Goal: Information Seeking & Learning: Understand process/instructions

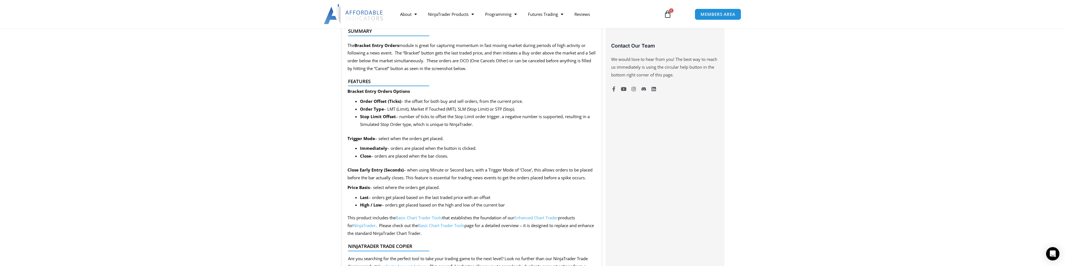
scroll to position [529, 0]
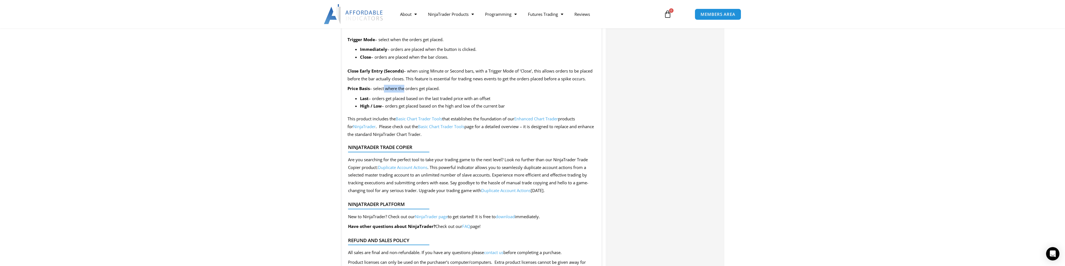
drag, startPoint x: 383, startPoint y: 87, endPoint x: 409, endPoint y: 89, distance: 26.5
click at [409, 89] on p "Price Basis – select where the orders get placed." at bounding box center [471, 89] width 249 height 8
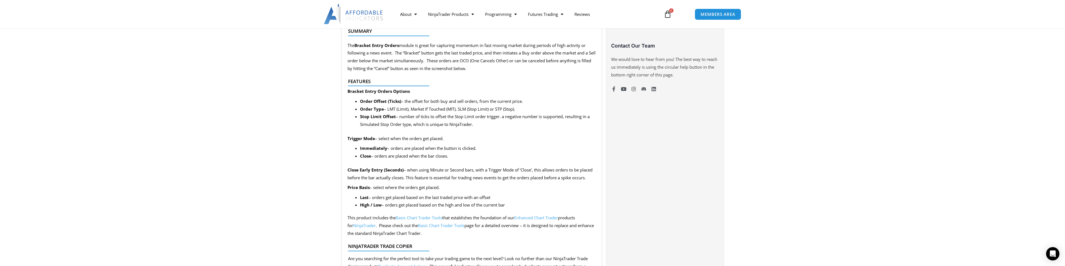
scroll to position [417, 0]
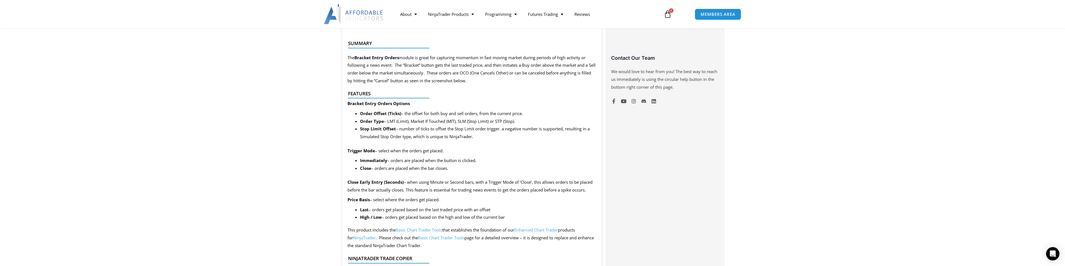
drag, startPoint x: 428, startPoint y: 55, endPoint x: 440, endPoint y: 56, distance: 12.6
click at [440, 56] on div at bounding box center [469, 52] width 243 height 13
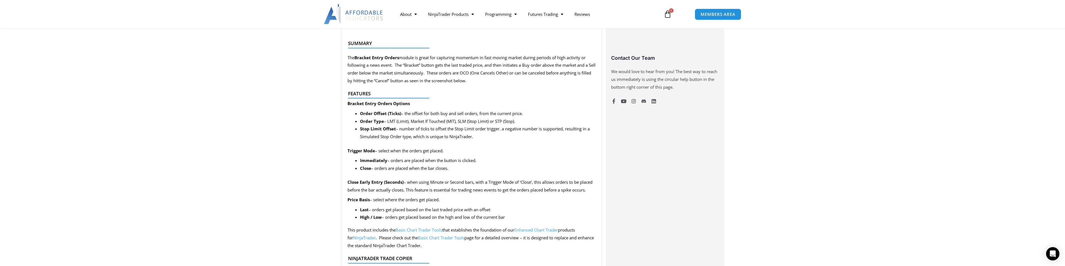
click at [443, 60] on p "The Bracket Entry Orders module is great for capturing momentum in fast moving …" at bounding box center [471, 69] width 249 height 31
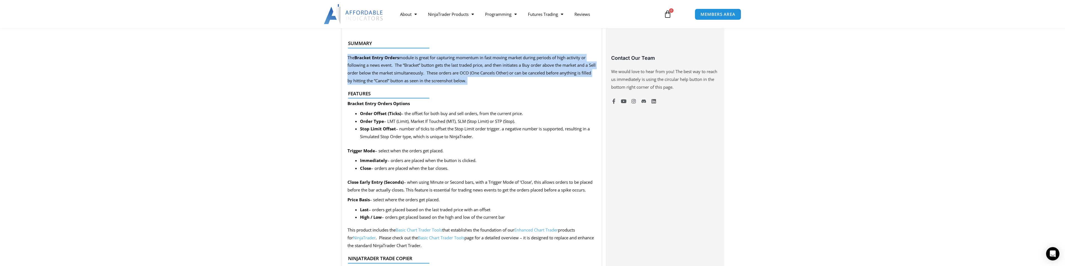
click at [443, 60] on p "The Bracket Entry Orders module is great for capturing momentum in fast moving …" at bounding box center [471, 69] width 249 height 31
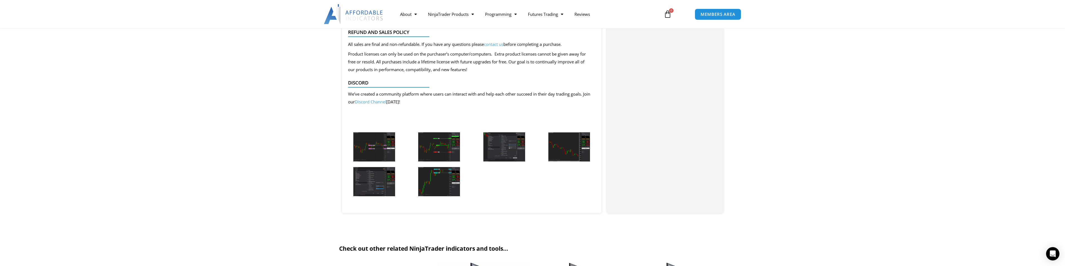
scroll to position [779, 0]
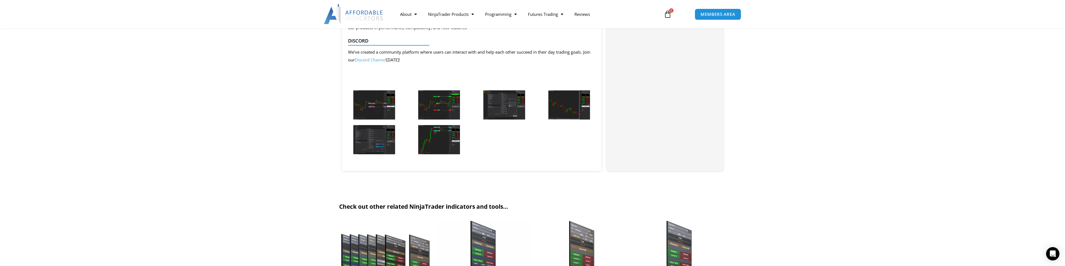
click at [372, 96] on img at bounding box center [374, 104] width 42 height 29
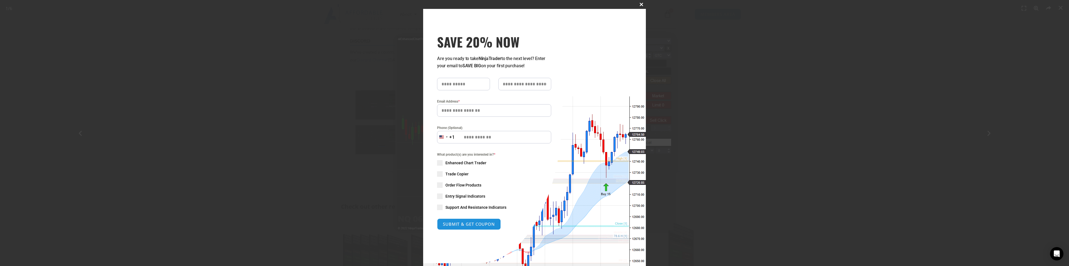
click at [638, 4] on span "SAVE 20% NOW popup" at bounding box center [641, 4] width 9 height 3
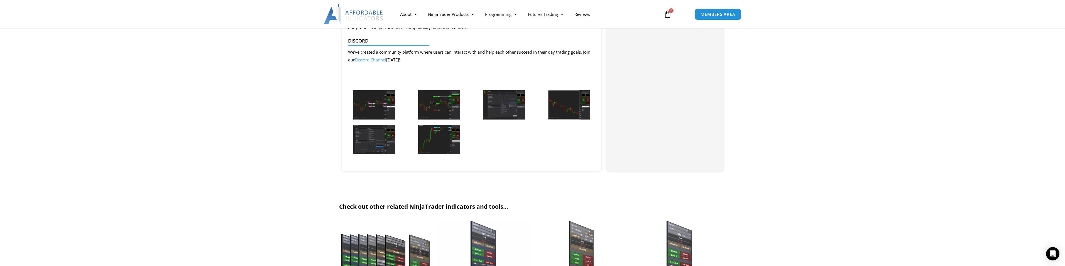
click at [392, 102] on img at bounding box center [374, 104] width 42 height 29
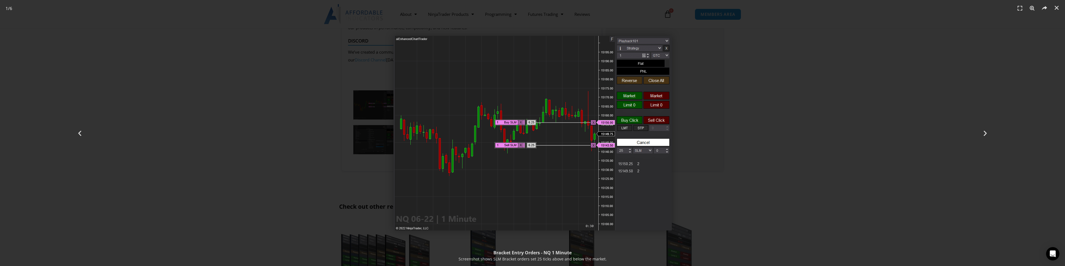
click at [992, 14] on header "1 / 6" at bounding box center [532, 8] width 1065 height 17
click at [1055, 7] on icon "Close (Esc)" at bounding box center [1056, 8] width 6 height 6
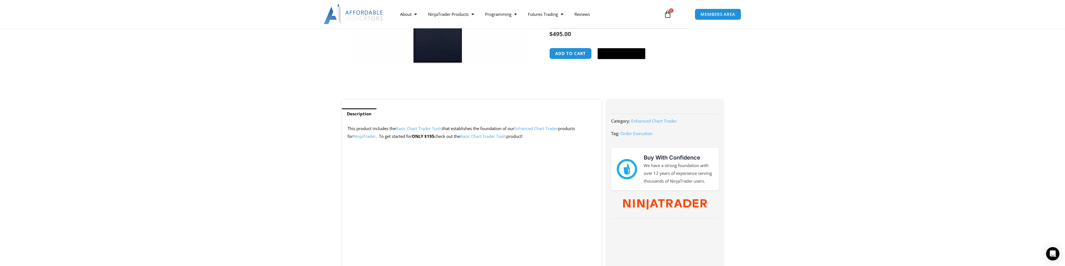
scroll to position [223, 0]
